Goal: Transaction & Acquisition: Purchase product/service

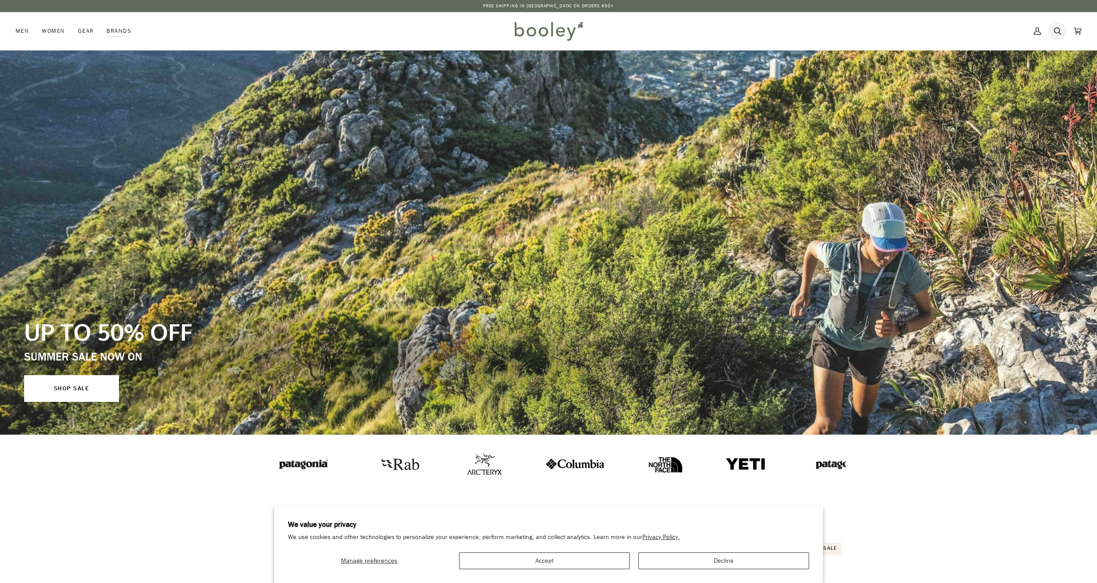
click at [1057, 29] on icon at bounding box center [1057, 31] width 7 height 13
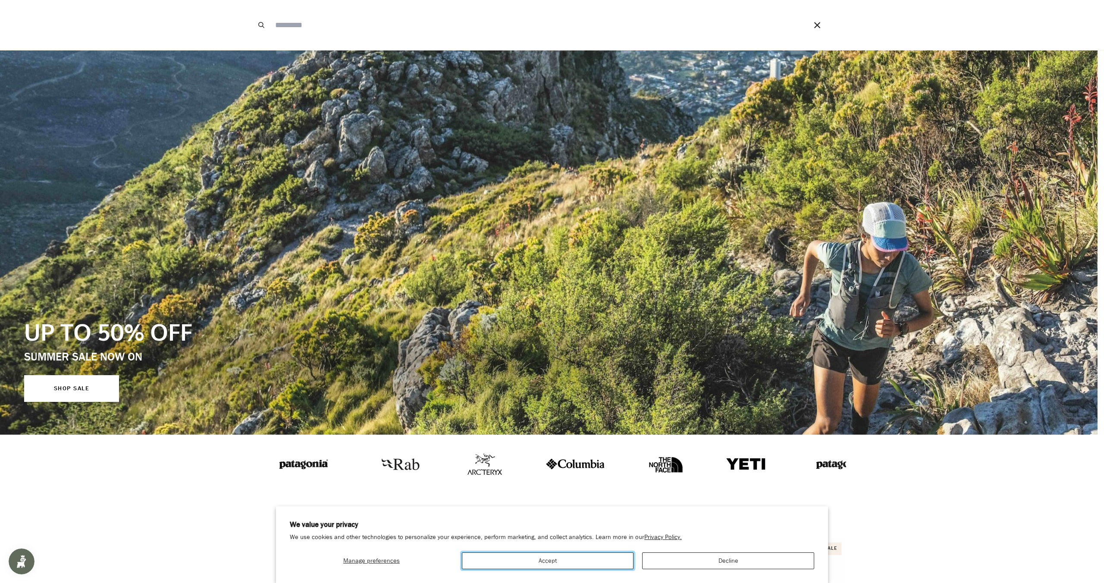
click at [605, 558] on button "Accept" at bounding box center [548, 560] width 172 height 17
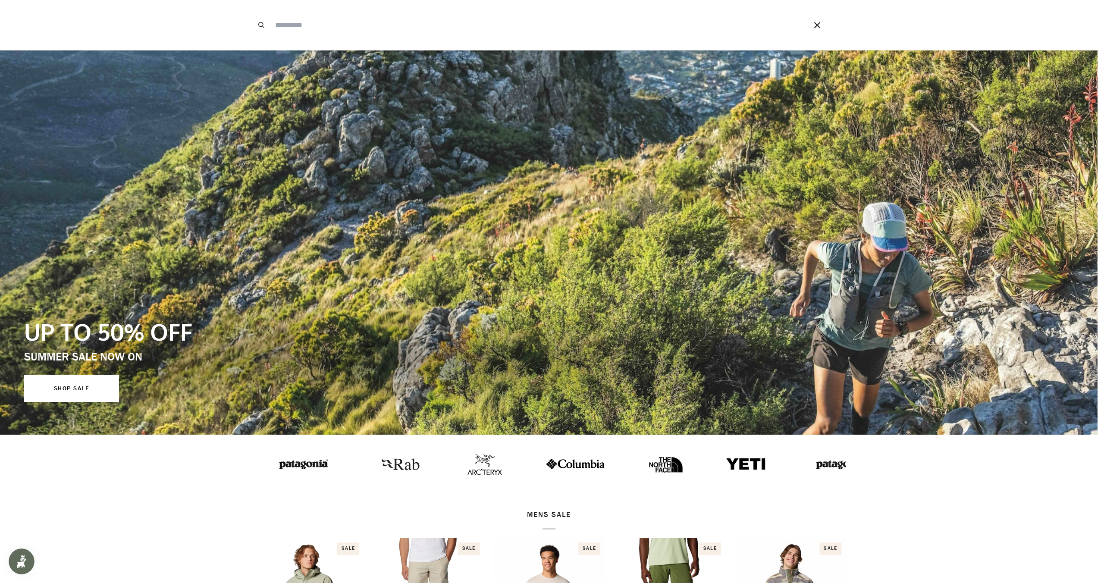
click at [311, 27] on input "Search our store" at bounding box center [529, 25] width 516 height 50
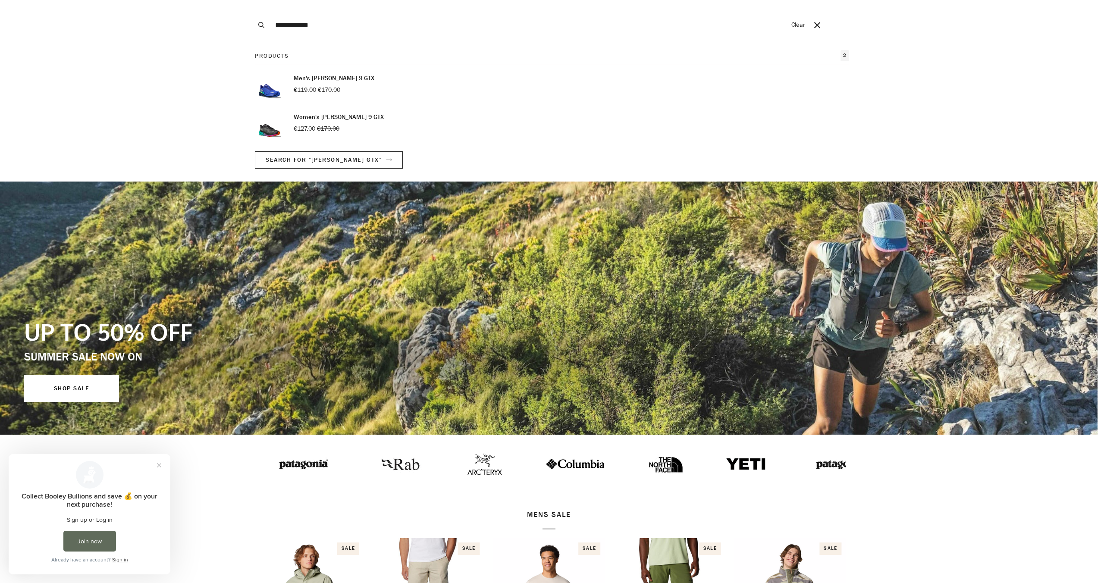
type input "**********"
click at [344, 78] on p "Men's [PERSON_NAME] 9 GTX" at bounding box center [334, 78] width 81 height 9
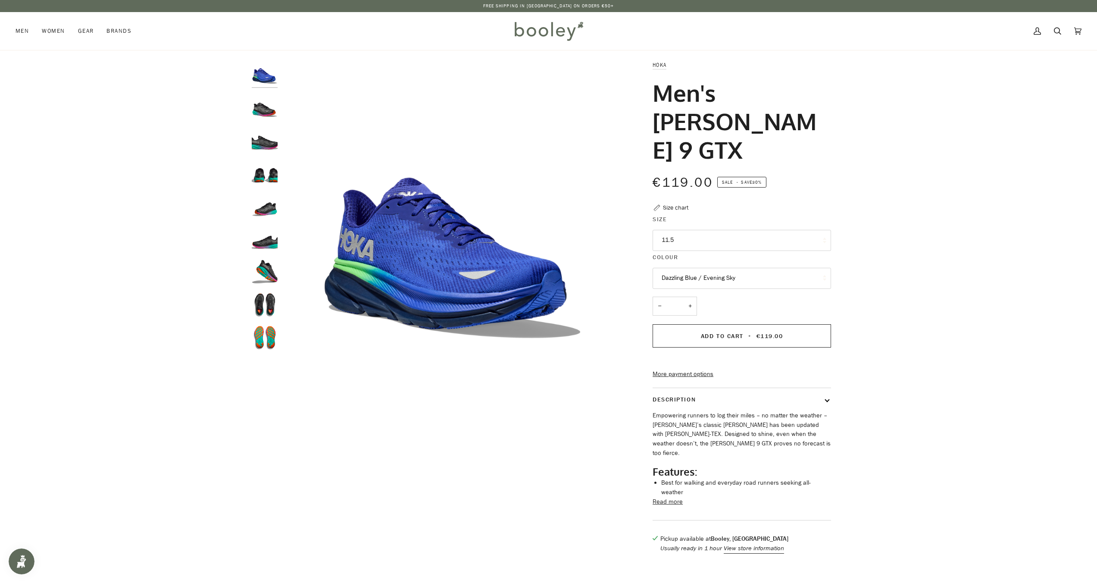
click at [704, 268] on button "Dazzling Blue / Evening Sky" at bounding box center [742, 278] width 178 height 21
click at [728, 268] on button "Dazzling Blue / Evening Sky" at bounding box center [742, 278] width 178 height 21
click at [723, 268] on button "Dazzling Blue / Evening Sky" at bounding box center [742, 278] width 178 height 21
click at [718, 310] on link "Black / Electric Aqua" at bounding box center [742, 321] width 178 height 22
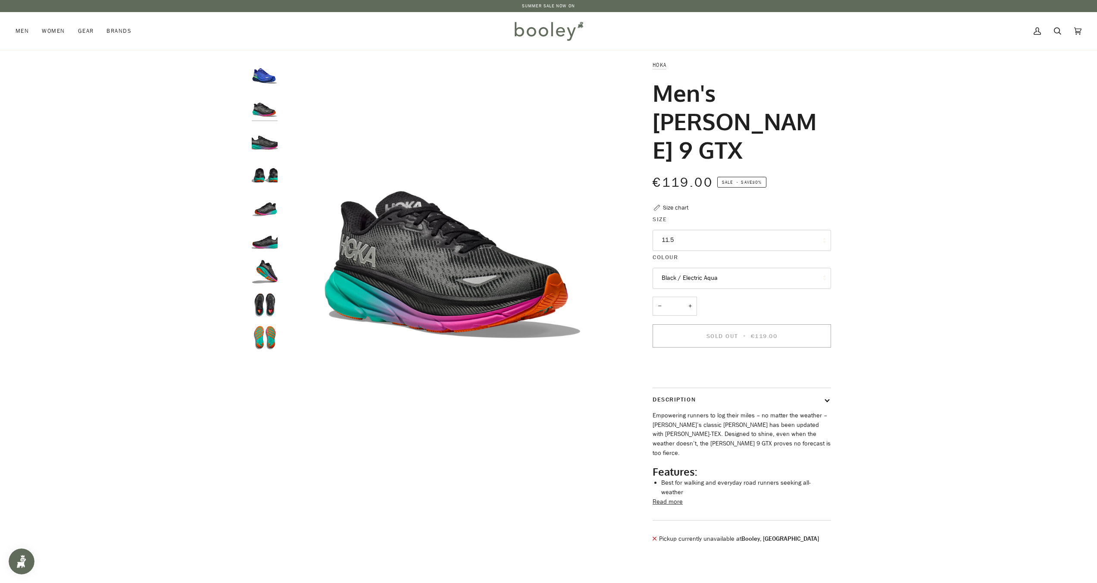
click at [711, 268] on button "Black / Electric Aqua" at bounding box center [742, 278] width 178 height 21
click at [710, 295] on span "Dazzling Blue / Evening Sky" at bounding box center [699, 299] width 74 height 8
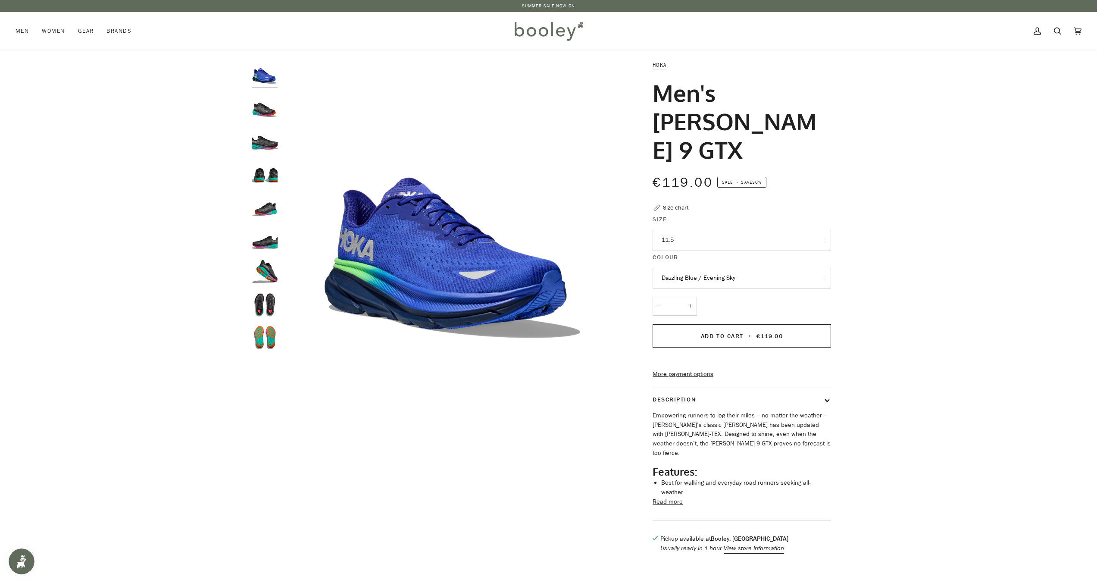
click at [701, 268] on button "Dazzling Blue / Evening Sky" at bounding box center [742, 278] width 178 height 21
click at [627, 347] on div "Hoka Men's Clifton 9 GTX €119.00 Sale • Save 30% Size chart Size 11.5 8 *" at bounding box center [734, 310] width 223 height 501
click at [751, 268] on button "Dazzling Blue / Evening Sky" at bounding box center [742, 278] width 178 height 21
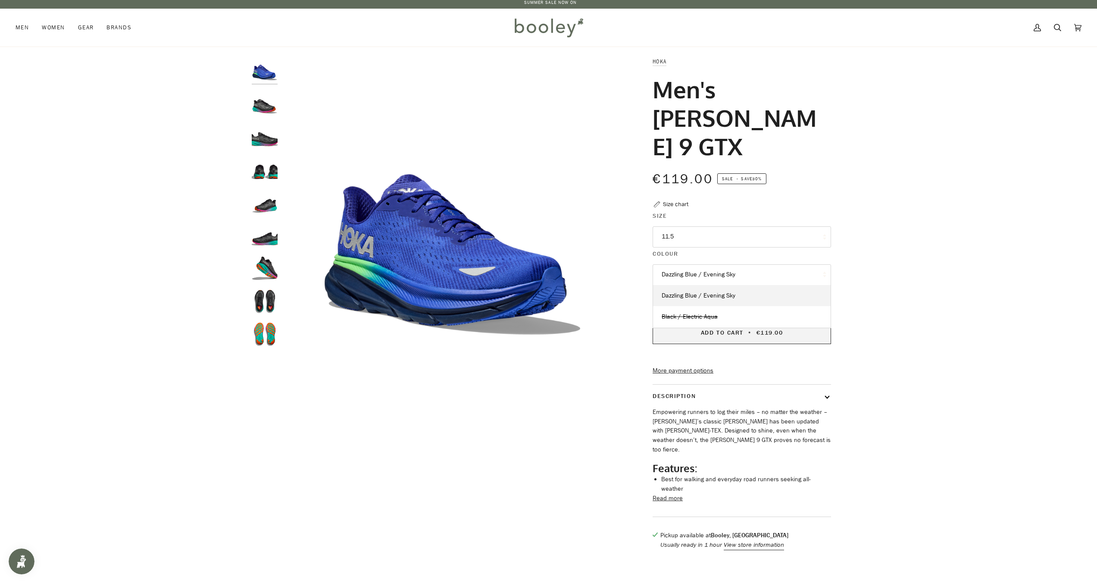
scroll to position [5, 0]
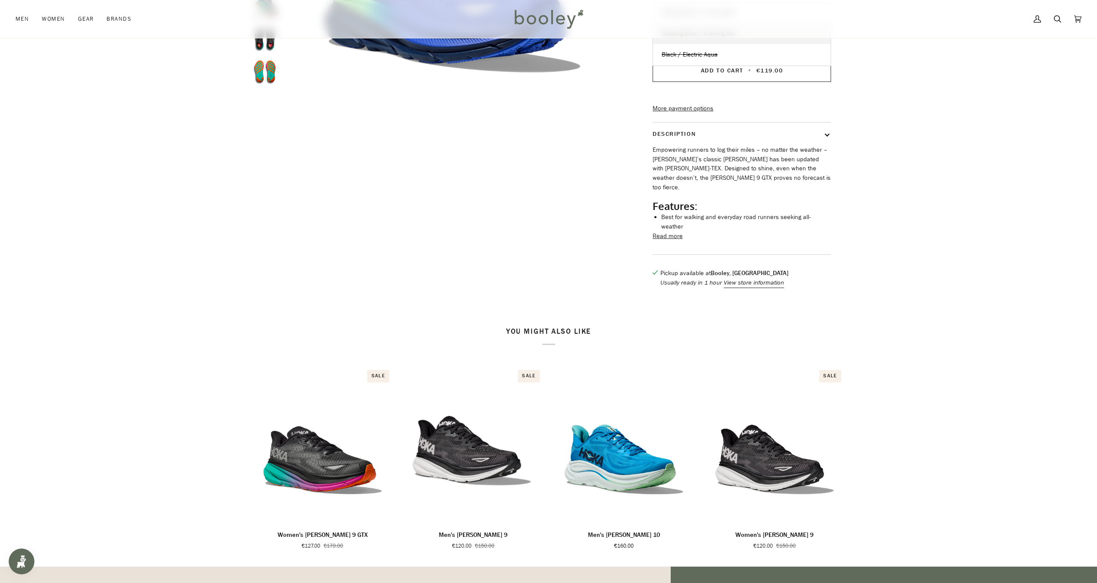
click at [886, 250] on div "Zoom" at bounding box center [548, 45] width 1097 height 501
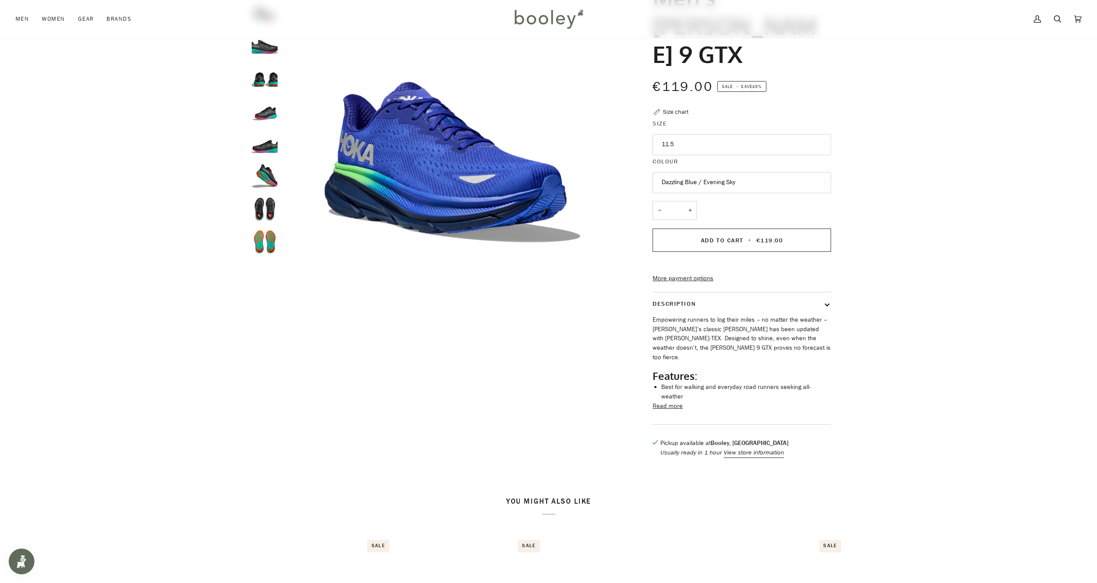
click at [885, 260] on div "Zoom" at bounding box center [548, 215] width 1097 height 501
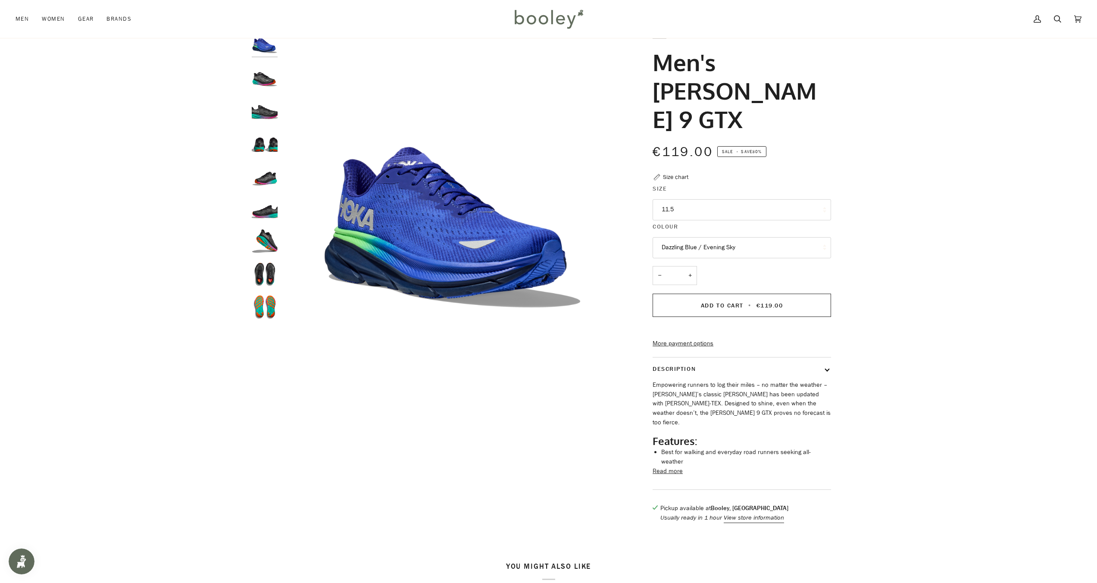
scroll to position [30, 0]
click at [694, 200] on button "11.5" at bounding box center [742, 210] width 178 height 21
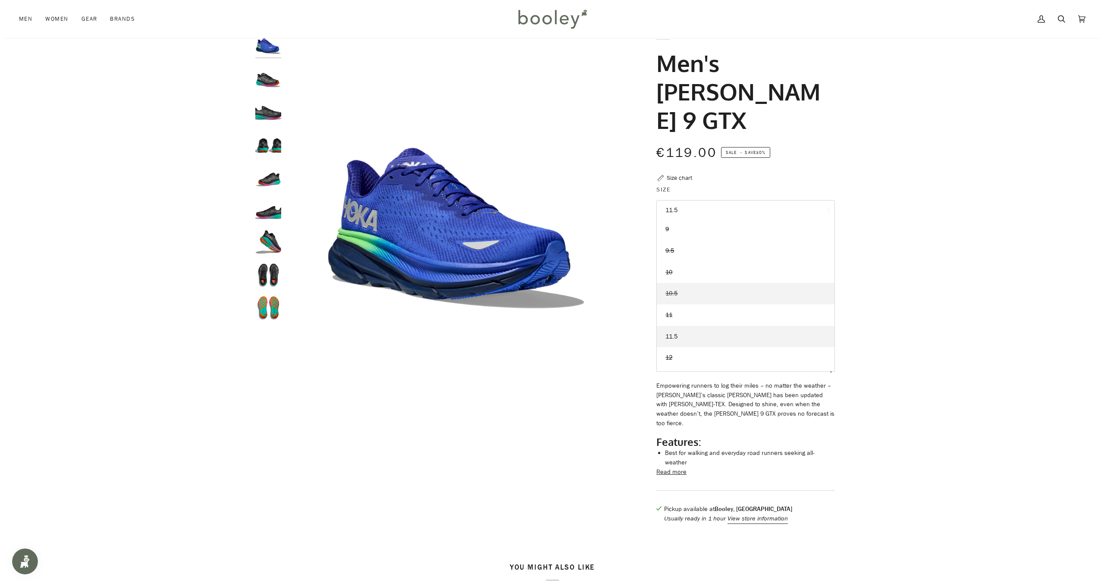
scroll to position [45, 0]
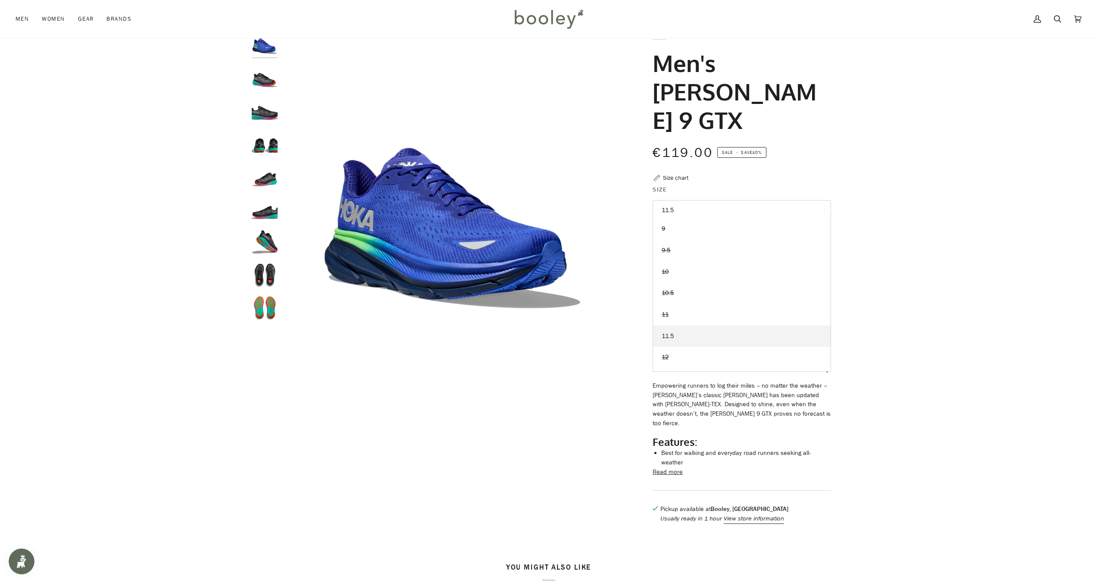
click at [859, 218] on div "Zoom" at bounding box center [548, 281] width 625 height 501
click at [672, 173] on div "Size chart" at bounding box center [675, 177] width 25 height 9
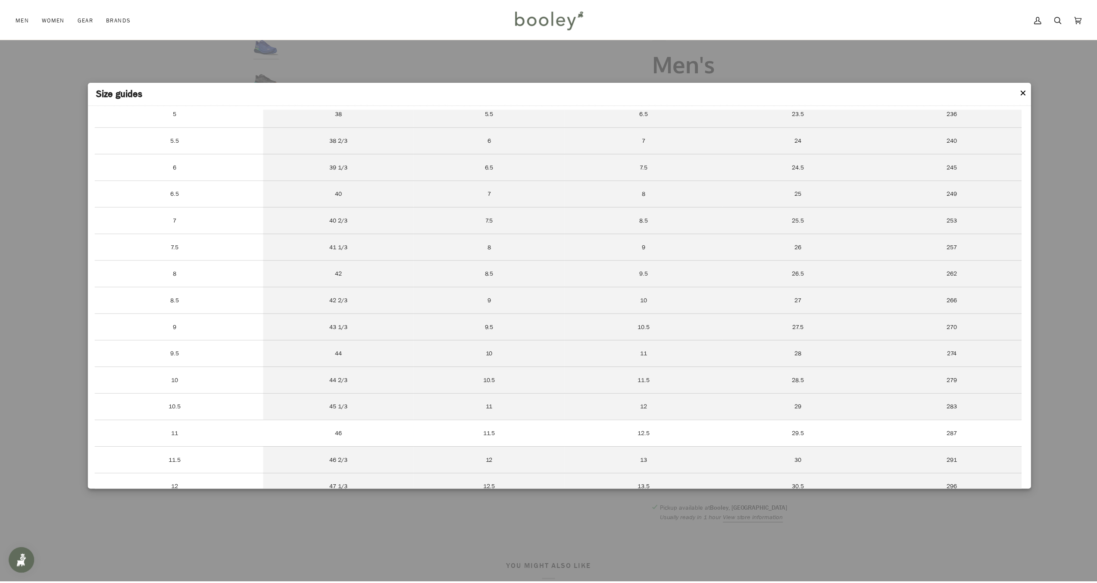
scroll to position [314, 0]
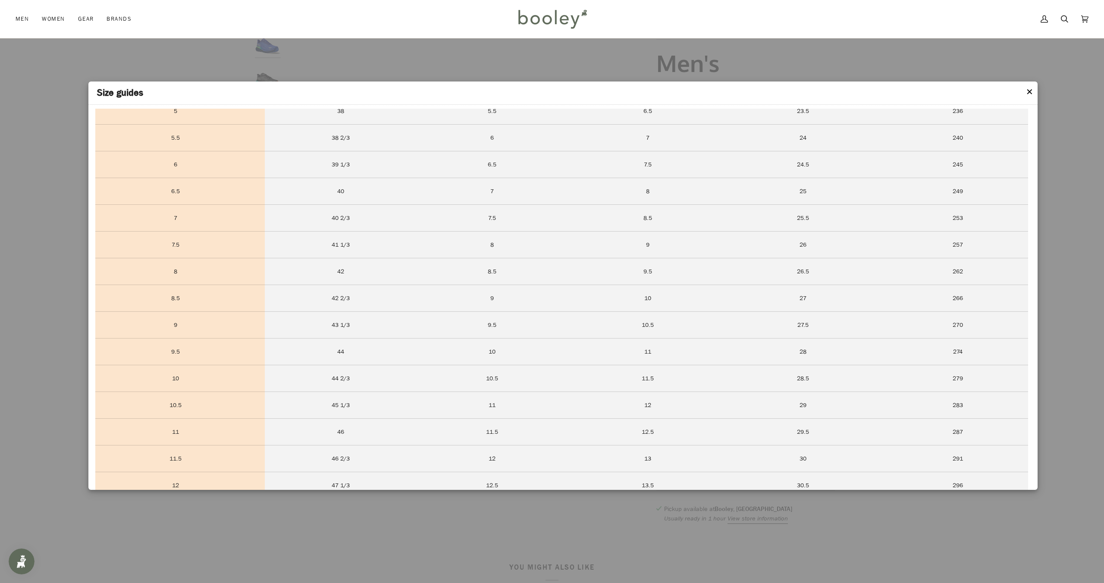
click at [1033, 93] on header "Size guides" at bounding box center [562, 92] width 949 height 23
click at [1029, 93] on button "✕" at bounding box center [1029, 92] width 7 height 13
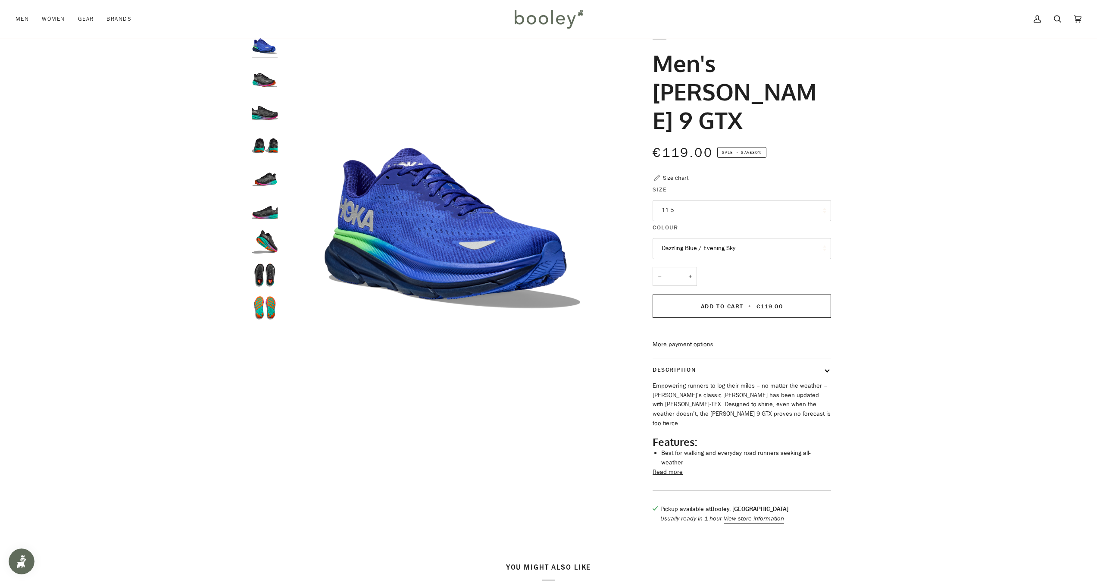
click at [714, 200] on button "11.5" at bounding box center [742, 210] width 178 height 21
click at [898, 286] on div "Zoom" at bounding box center [548, 281] width 1097 height 501
click at [734, 238] on button "Dazzling Blue / Evening Sky" at bounding box center [742, 248] width 178 height 21
click at [712, 286] on span "Black / Electric Aqua" at bounding box center [690, 290] width 56 height 8
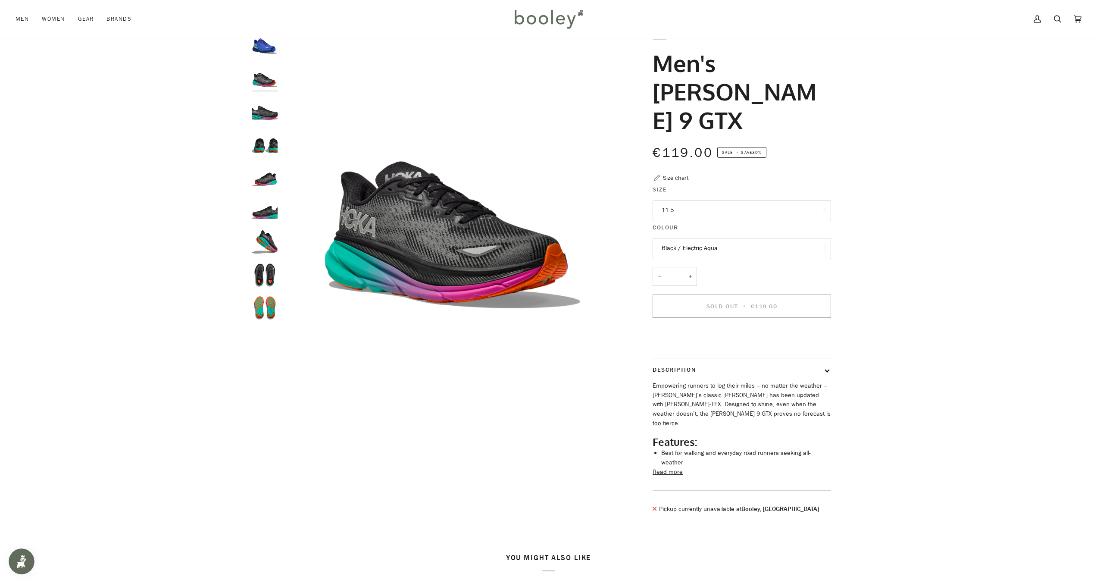
click at [701, 200] on button "11.5" at bounding box center [742, 210] width 178 height 21
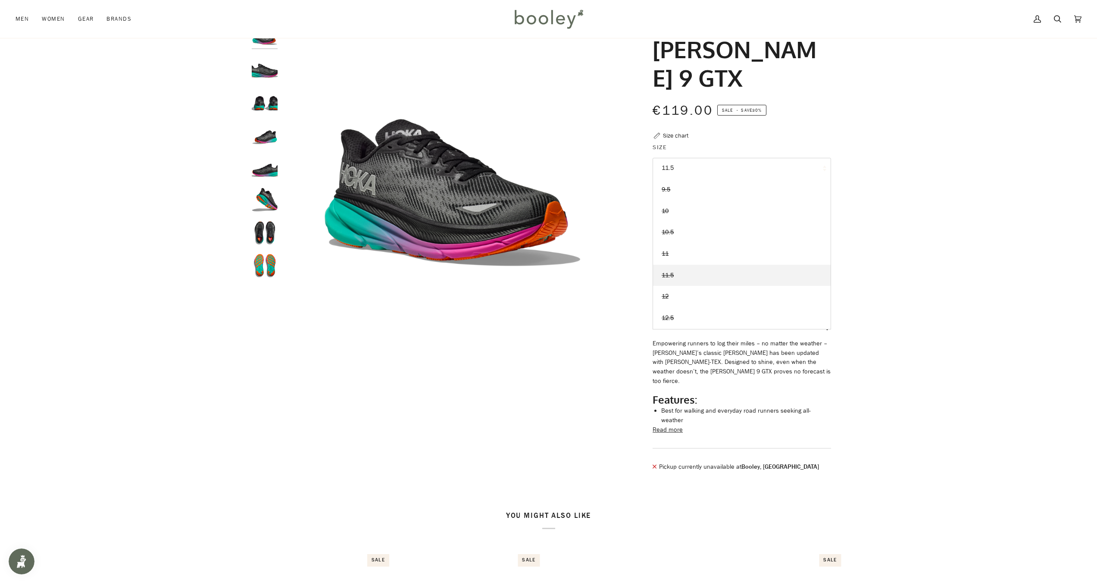
scroll to position [112, 0]
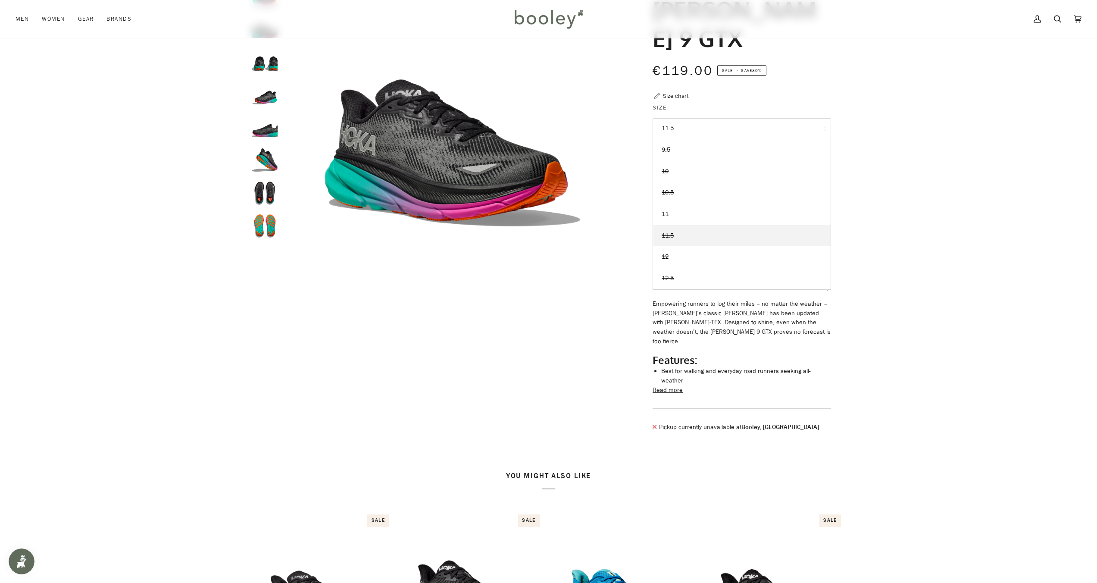
drag, startPoint x: 885, startPoint y: 200, endPoint x: 882, endPoint y: 178, distance: 21.2
click at [885, 199] on div "Zoom" at bounding box center [548, 195] width 1097 height 492
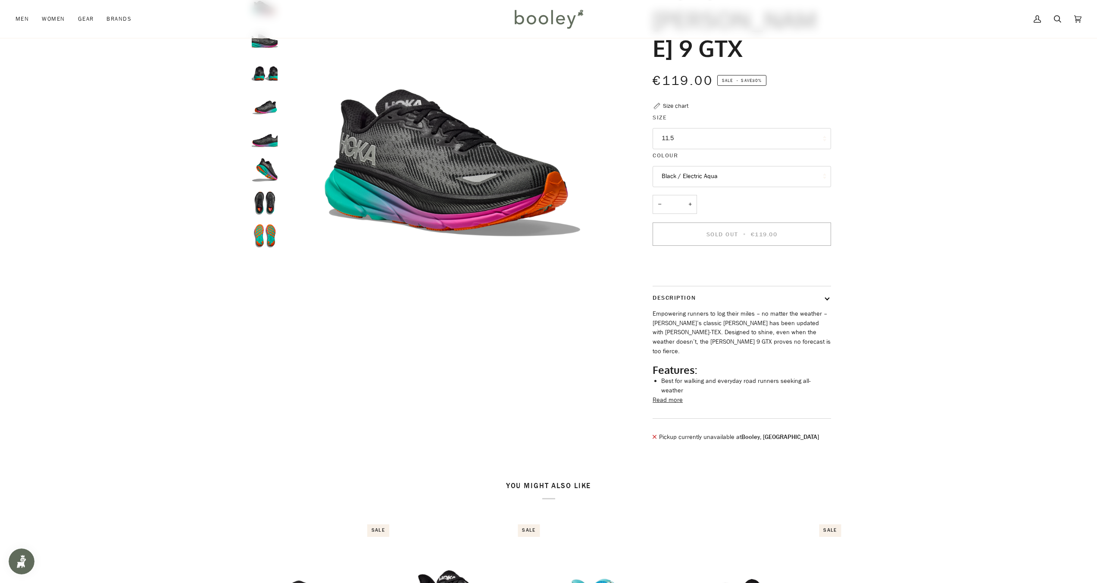
scroll to position [98, 0]
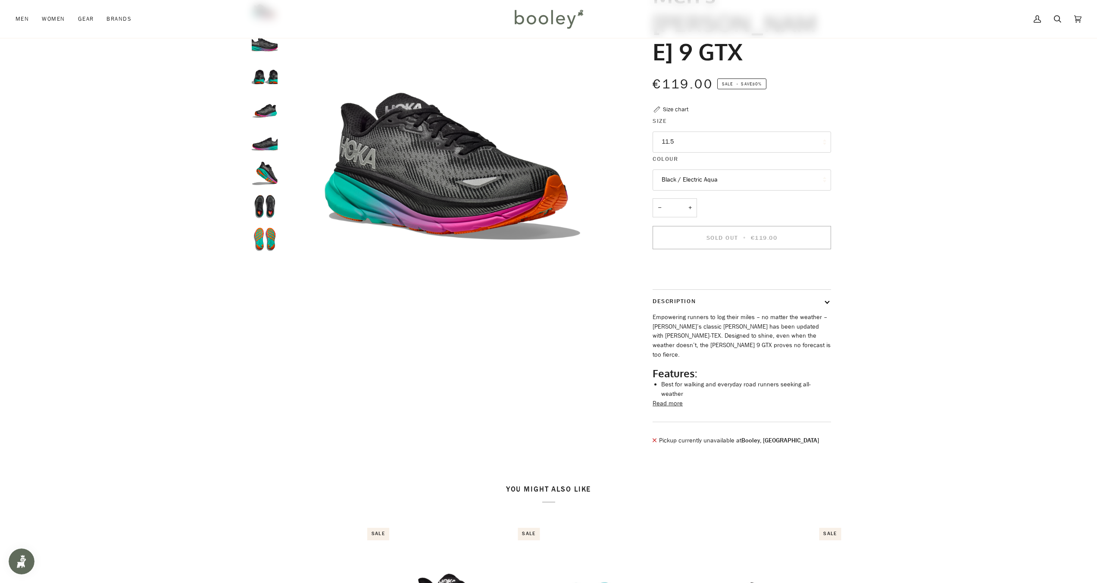
click at [733, 169] on button "Black / Electric Aqua" at bounding box center [742, 179] width 178 height 21
click at [714, 197] on span "Dazzling Blue / Evening Sky" at bounding box center [699, 201] width 74 height 8
